Goal: Check status: Check status

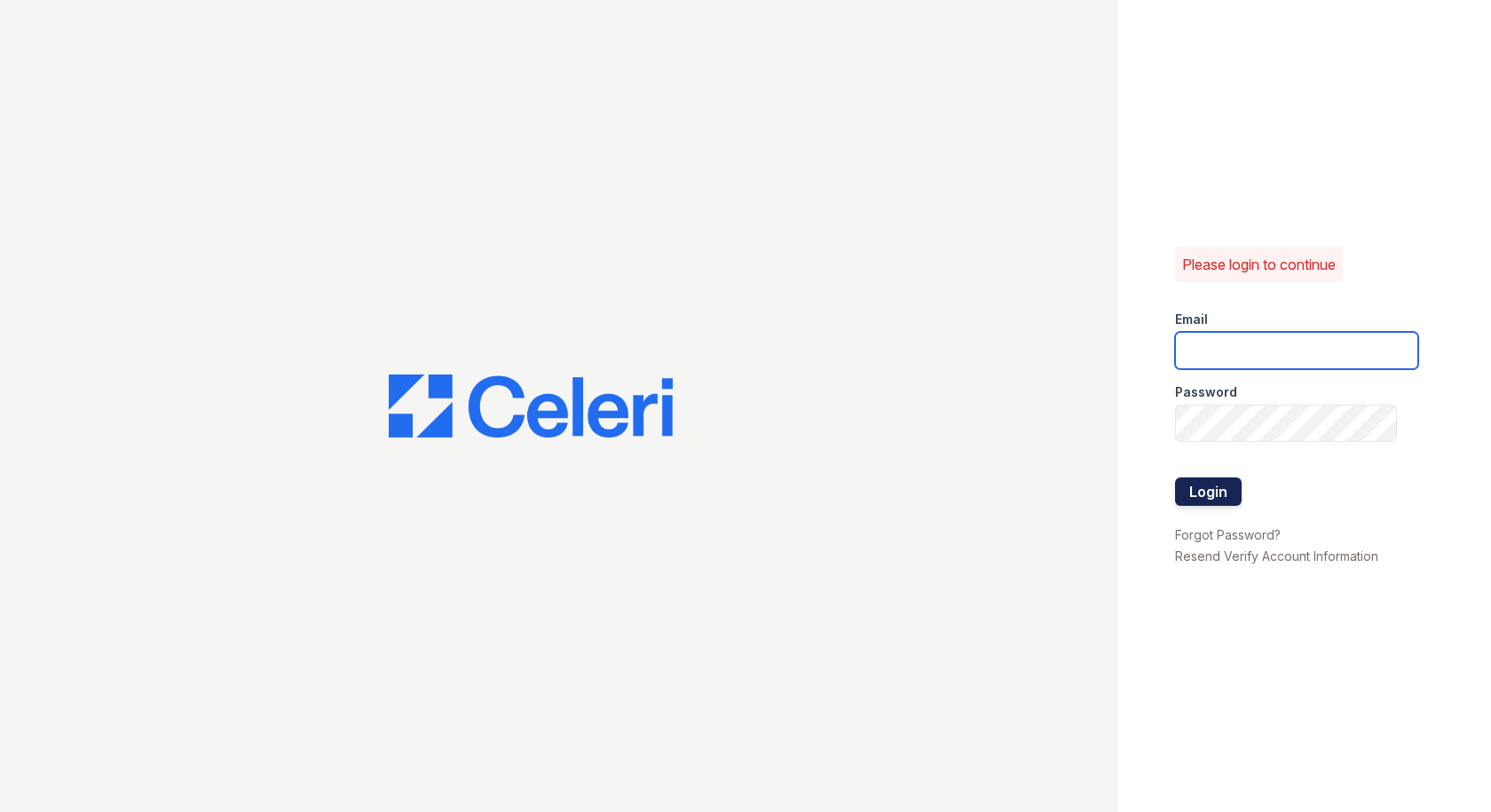
type input "[EMAIL_ADDRESS][DOMAIN_NAME]"
click at [1203, 492] on button "Login" at bounding box center [1208, 491] width 67 height 29
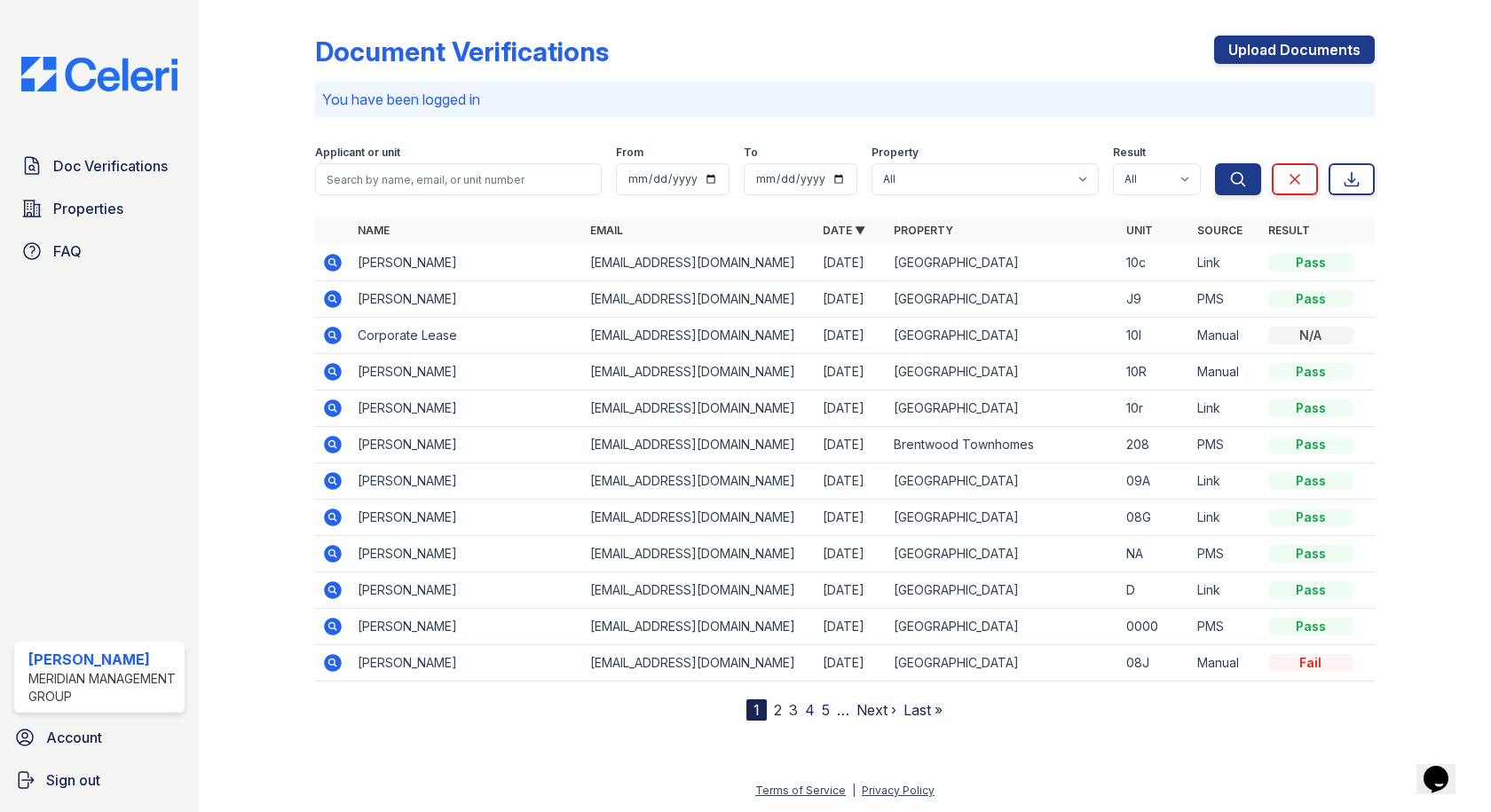
click at [331, 266] on icon at bounding box center [334, 263] width 18 height 18
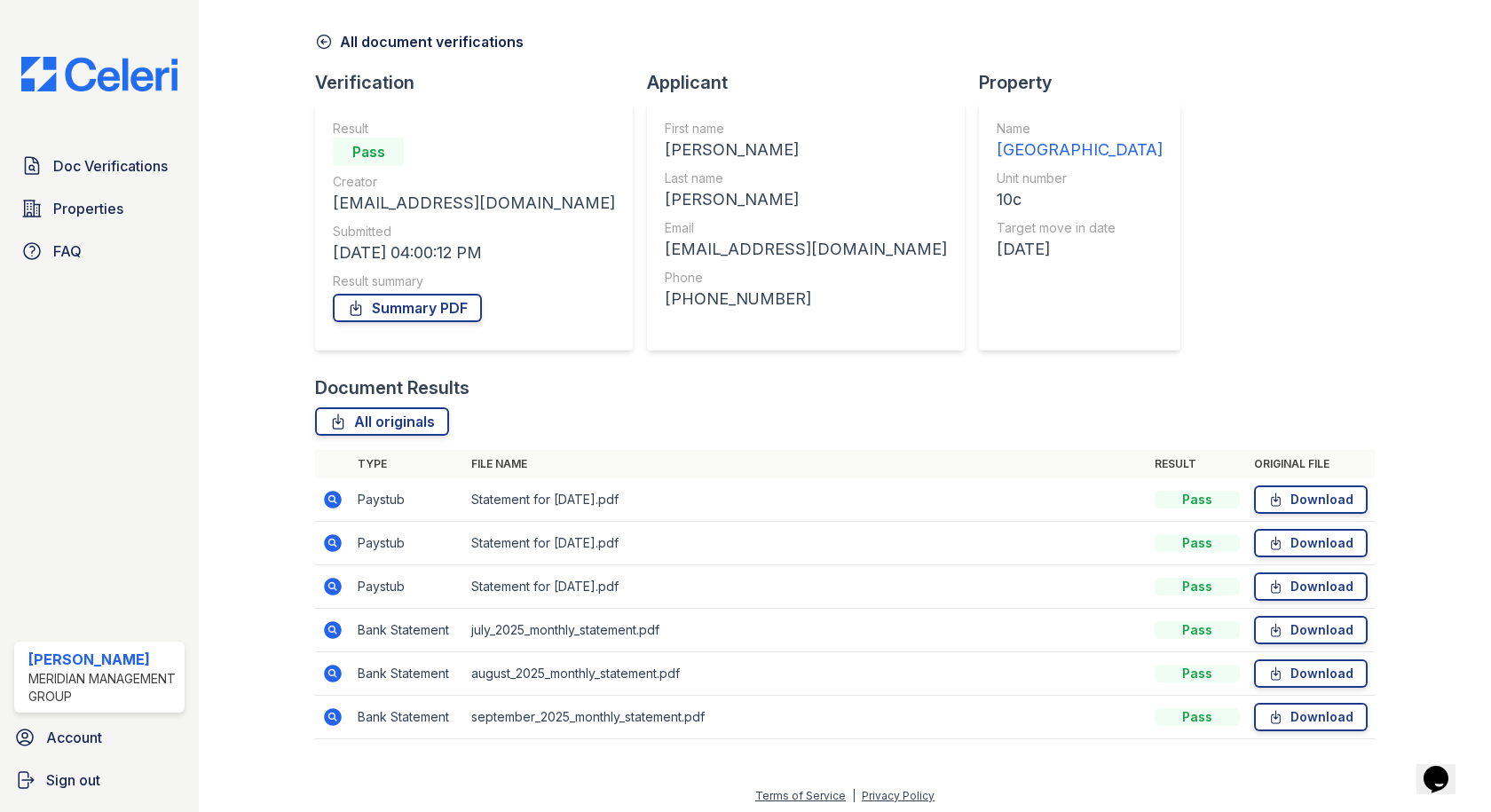
scroll to position [67, 0]
